Goal: Task Accomplishment & Management: Use online tool/utility

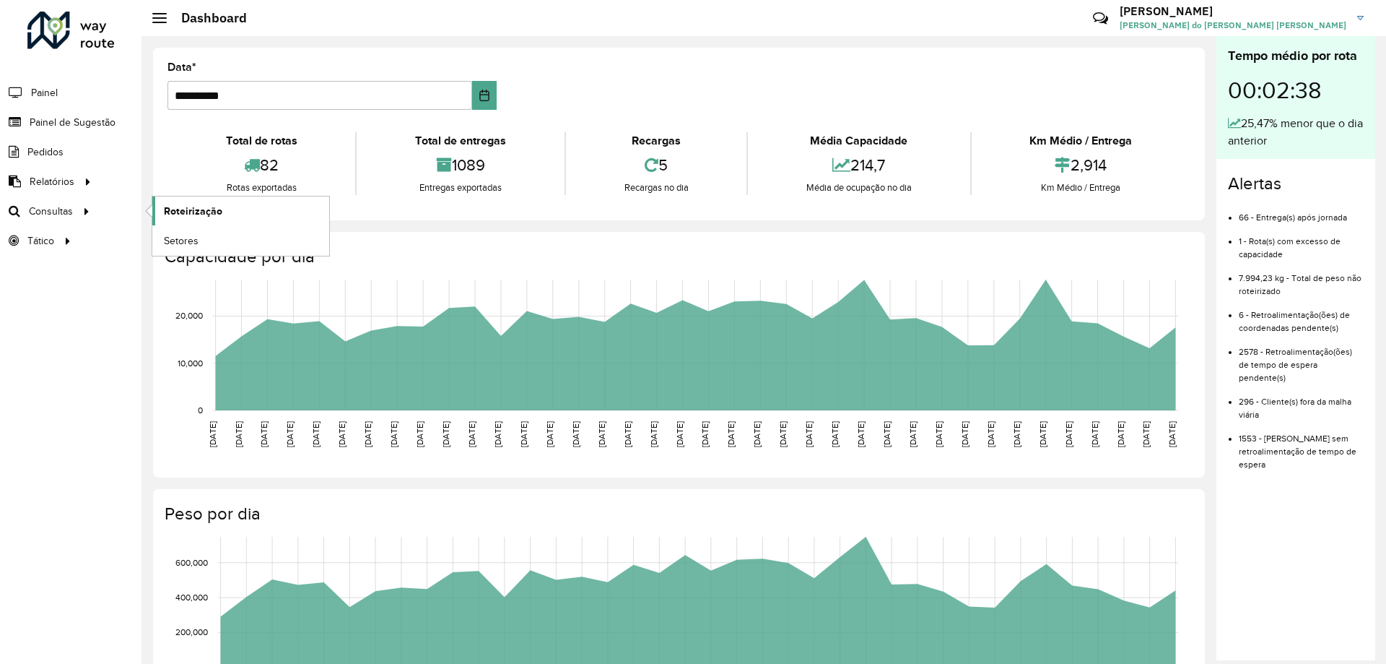
click at [246, 212] on link "Roteirização" at bounding box center [240, 210] width 177 height 29
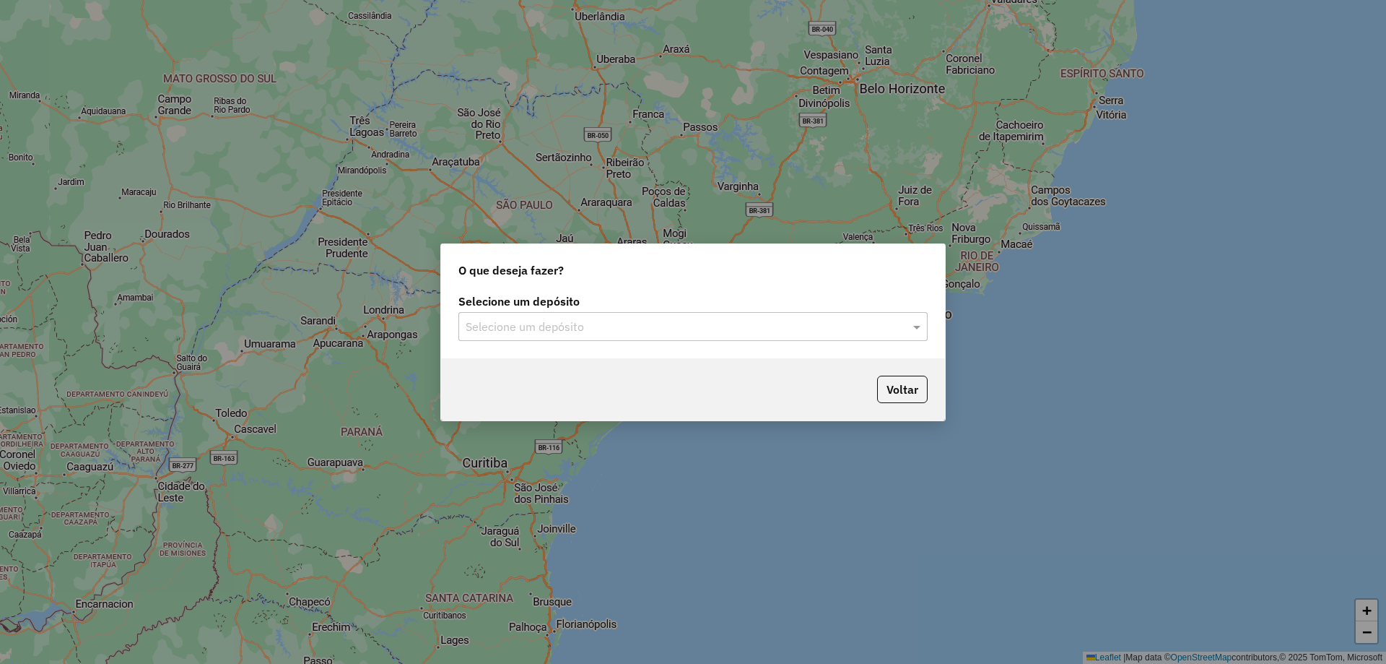
click at [639, 328] on input "text" at bounding box center [679, 326] width 426 height 17
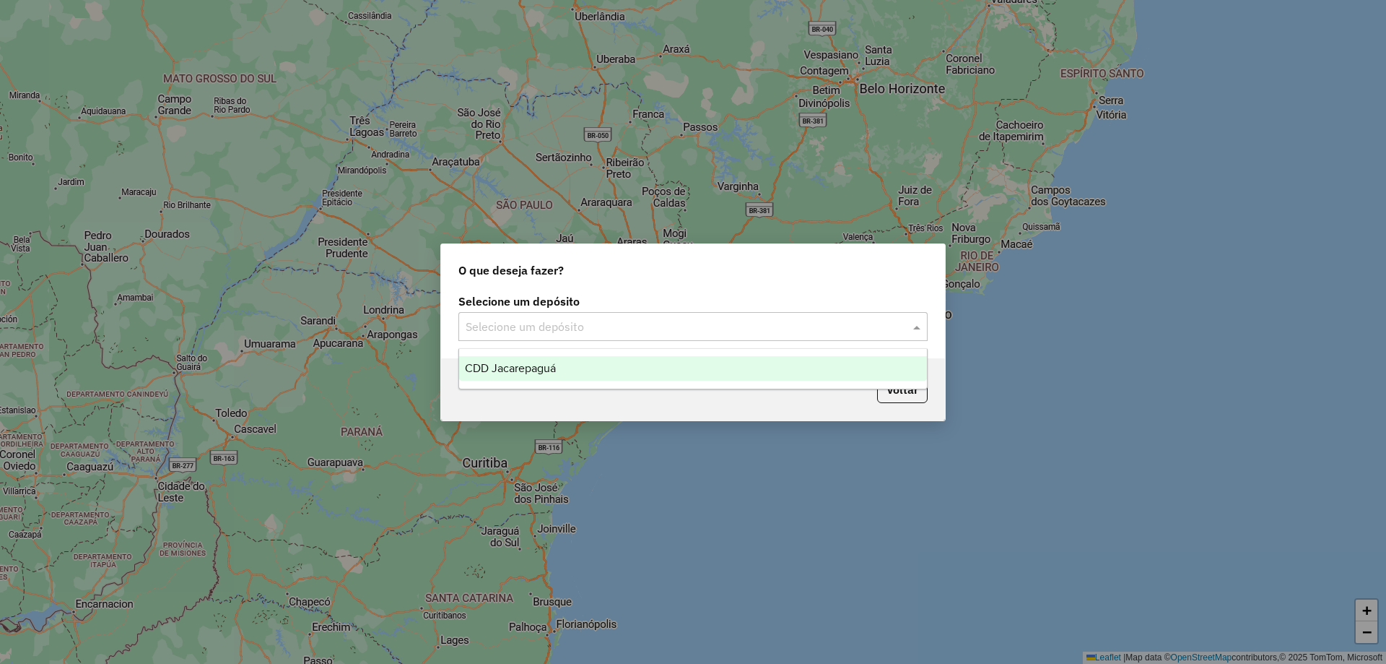
click at [614, 370] on div "CDD Jacarepaguá" at bounding box center [693, 368] width 468 height 25
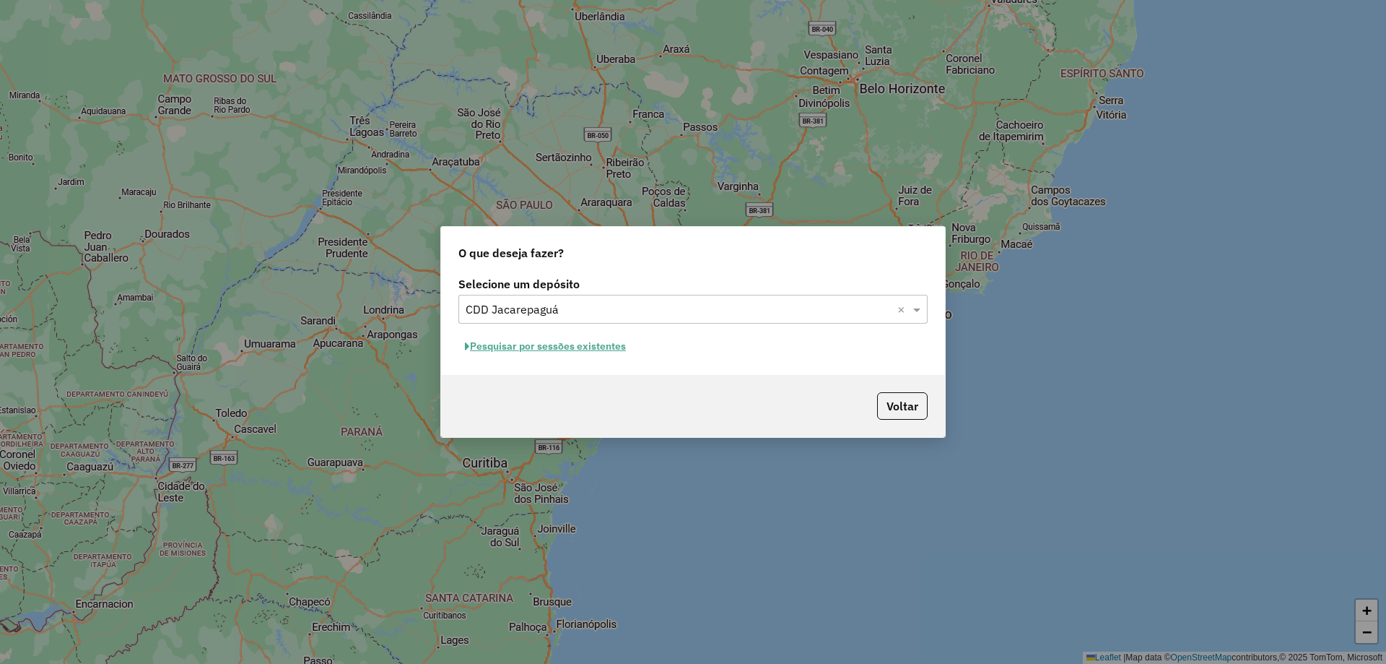
click at [618, 345] on button "Pesquisar por sessões existentes" at bounding box center [545, 346] width 174 height 22
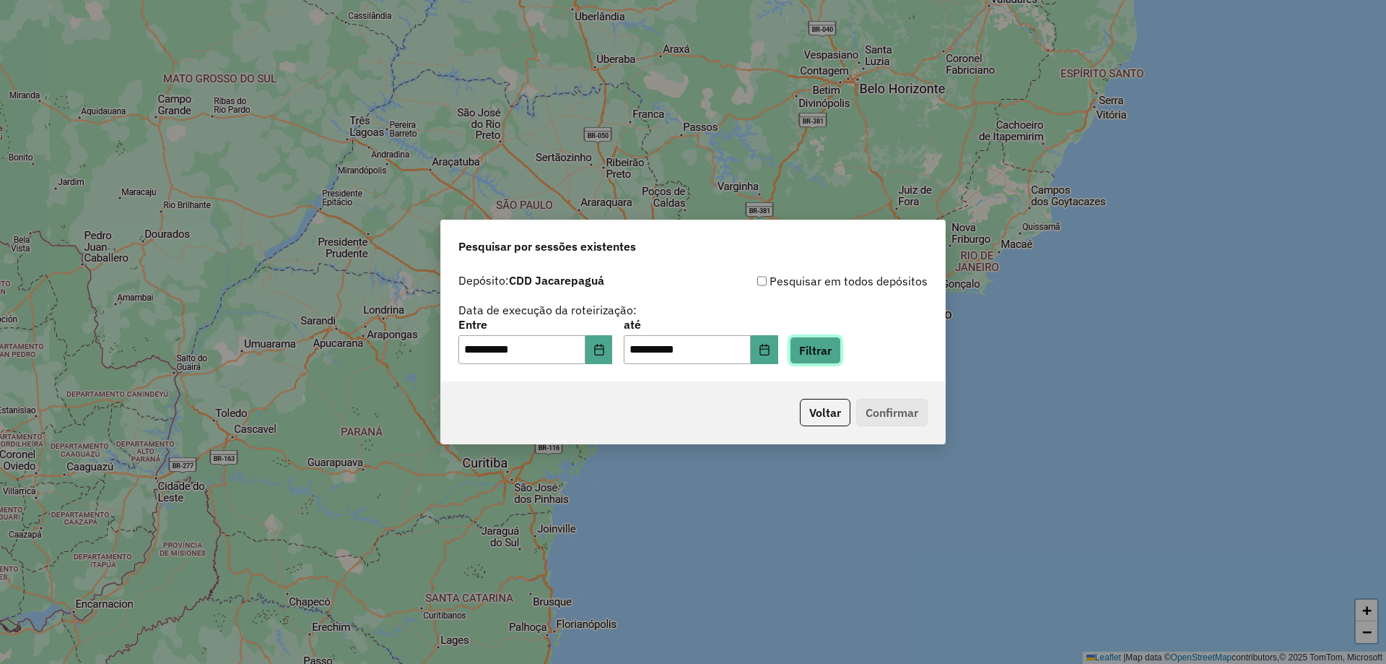
click at [837, 360] on button "Filtrar" at bounding box center [815, 349] width 51 height 27
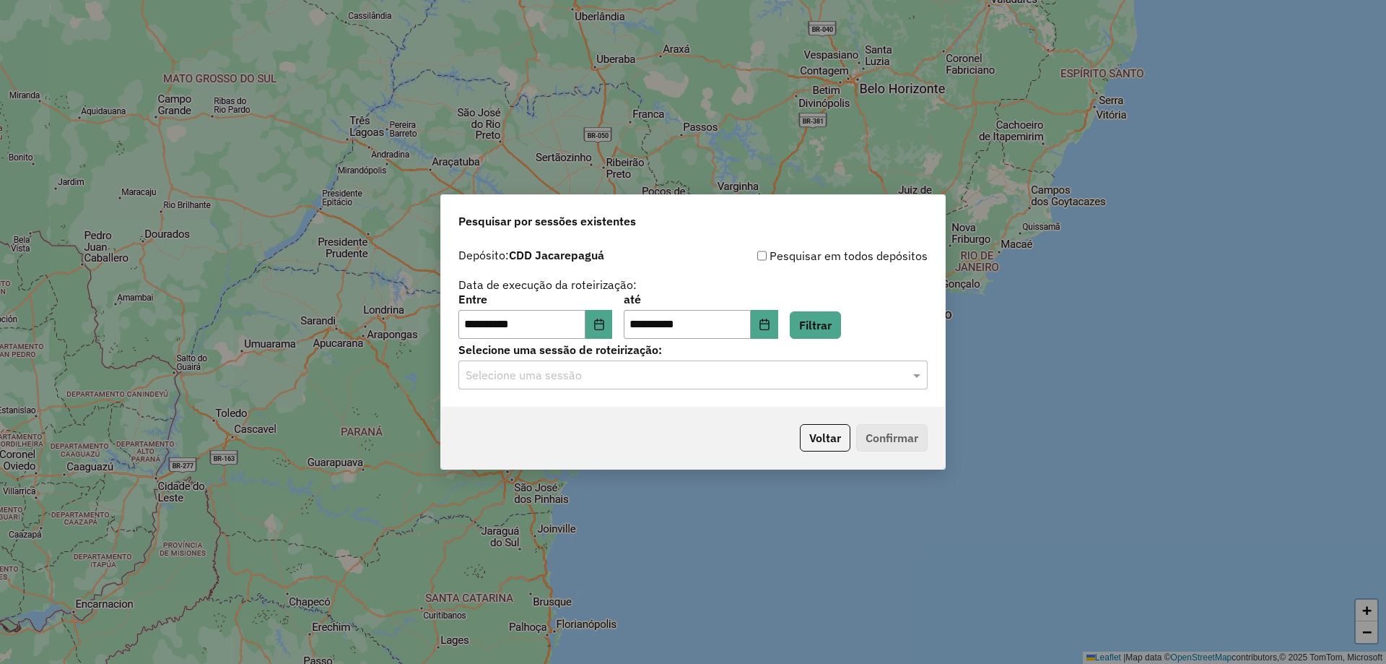
click at [834, 390] on div "**********" at bounding box center [693, 323] width 504 height 165
click at [762, 374] on input "text" at bounding box center [679, 375] width 426 height 17
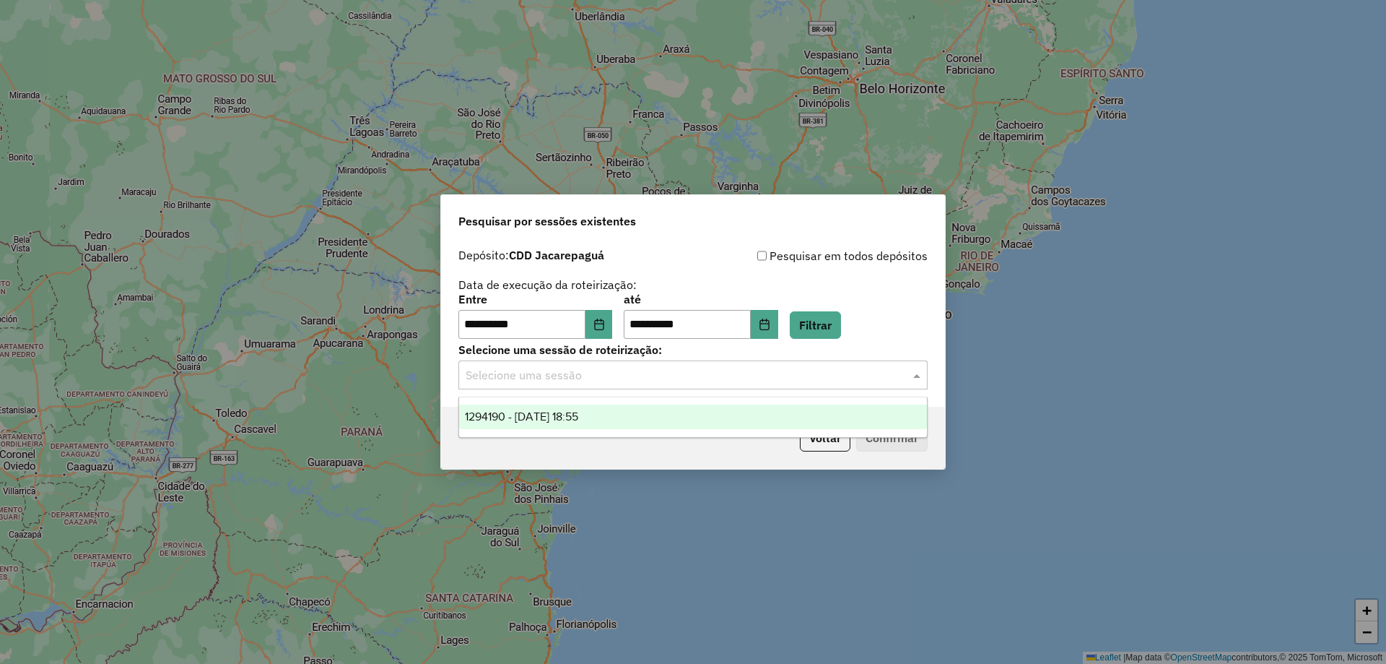
click at [677, 420] on div "1294190 - 14/10/2025 18:55" at bounding box center [693, 416] width 468 height 25
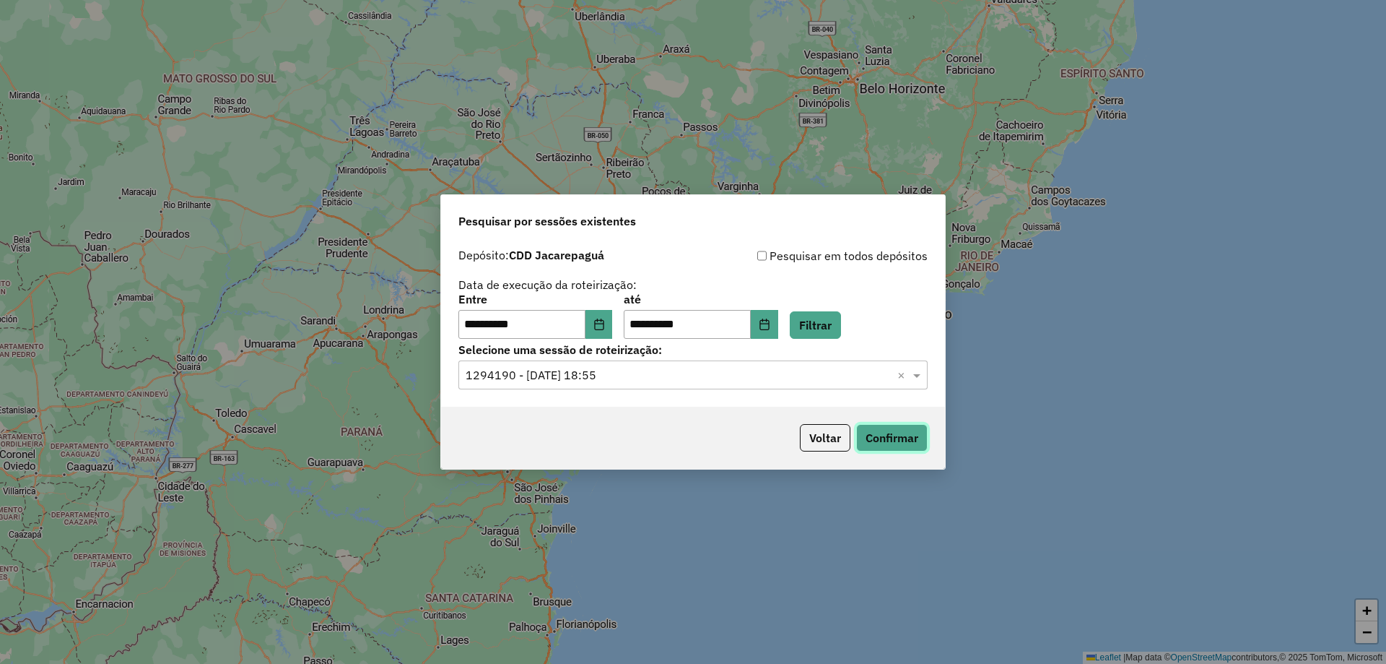
click at [918, 434] on button "Confirmar" at bounding box center [891, 437] width 71 height 27
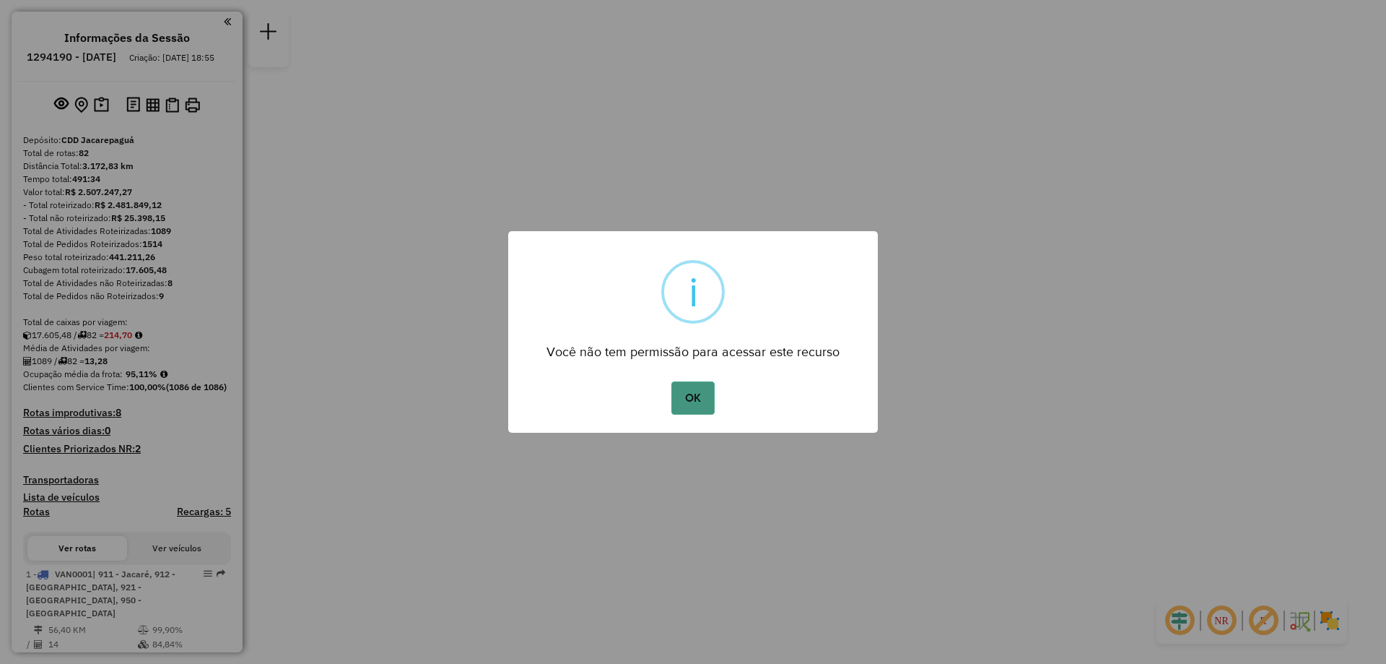
click at [704, 394] on button "OK" at bounding box center [692, 397] width 43 height 33
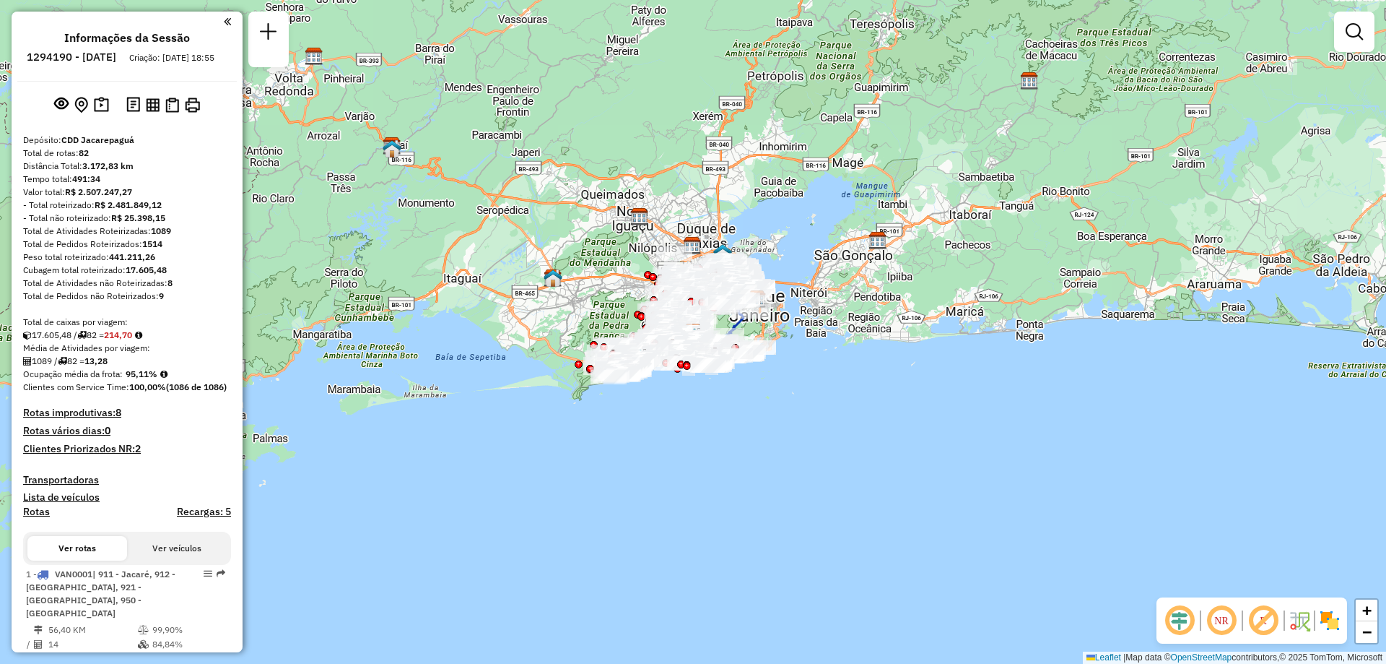
click at [555, 440] on div "Janela de atendimento Grade de atendimento Capacidade Transportadoras Veículos …" at bounding box center [693, 332] width 1386 height 664
